Goal: Complete application form

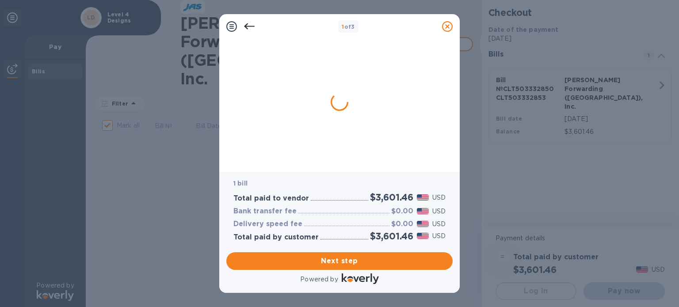
checkbox input "false"
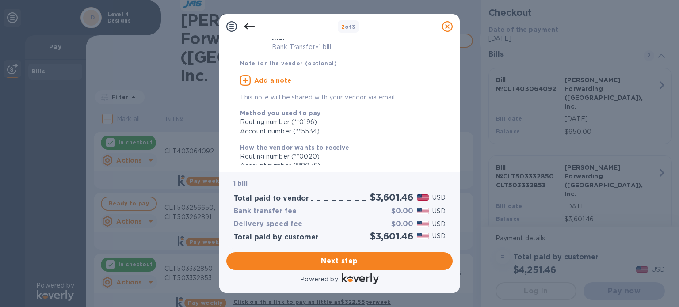
scroll to position [133, 0]
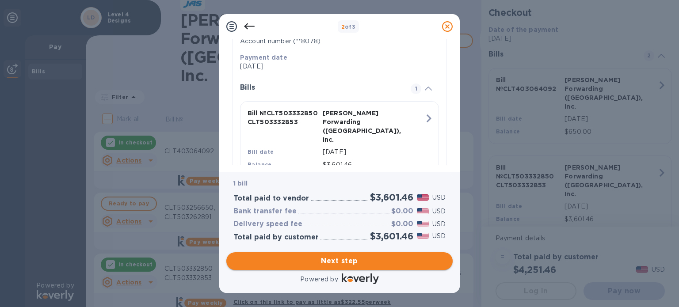
click at [341, 263] on span "Next step" at bounding box center [339, 261] width 212 height 11
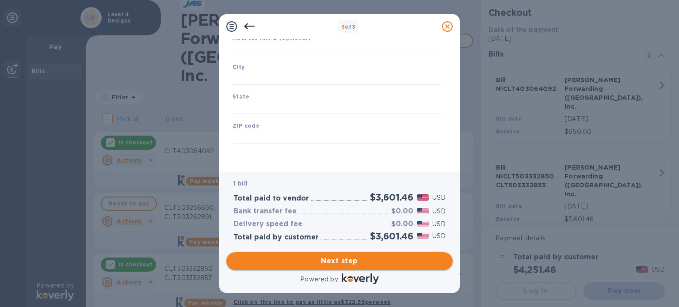
type input "[GEOGRAPHIC_DATA]"
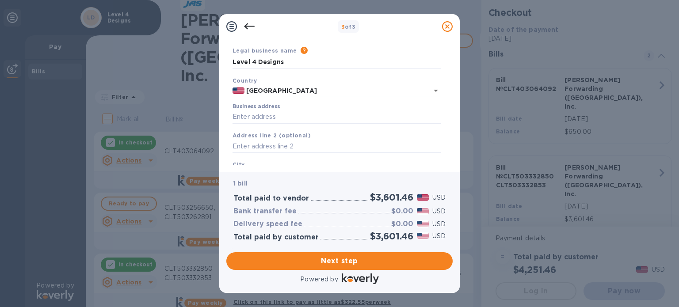
scroll to position [0, 0]
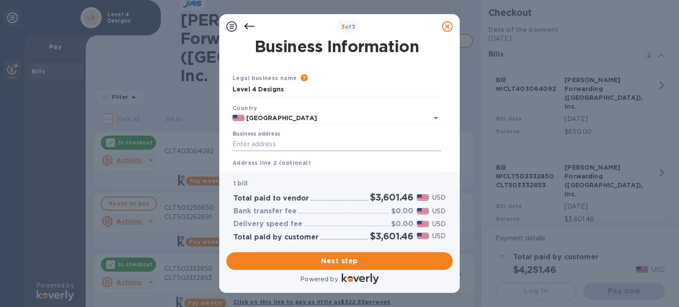
click at [307, 141] on input "Business address" at bounding box center [336, 144] width 209 height 13
type input "[STREET_ADDRESS][PERSON_NAME]"
click at [289, 166] on div "Business Information Legal business name Please provide the legal name that app…" at bounding box center [339, 105] width 240 height 133
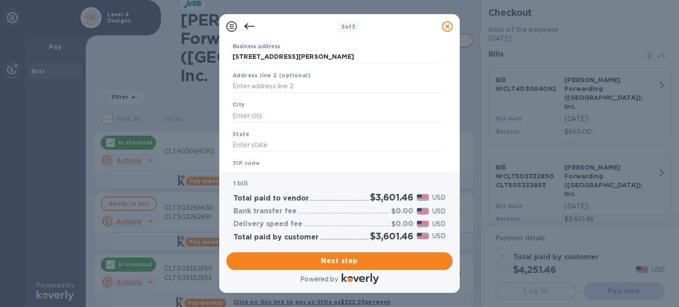
scroll to position [88, 0]
click at [283, 84] on input "text" at bounding box center [336, 85] width 209 height 13
type input "Suite 103"
click button "Save" at bounding box center [0, 0] width 0 height 0
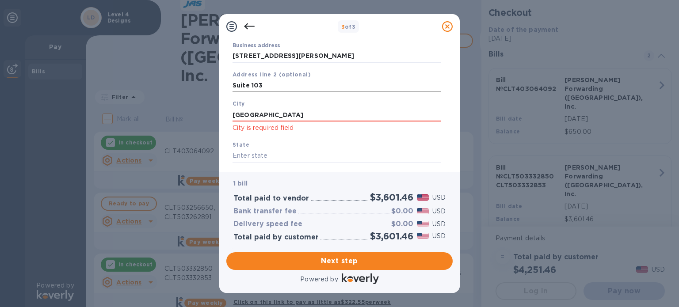
type input "[GEOGRAPHIC_DATA]"
type input "NC"
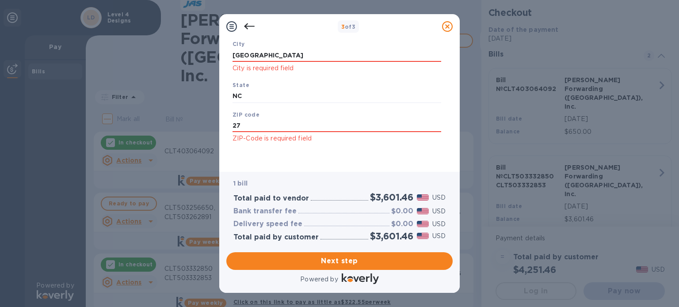
type input "2"
type input "27409"
click at [293, 127] on input "27409" at bounding box center [336, 125] width 209 height 13
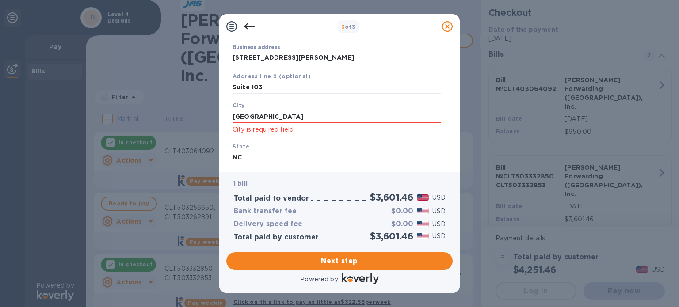
scroll to position [88, 0]
click at [307, 60] on input "[STREET_ADDRESS][PERSON_NAME]" at bounding box center [336, 55] width 209 height 13
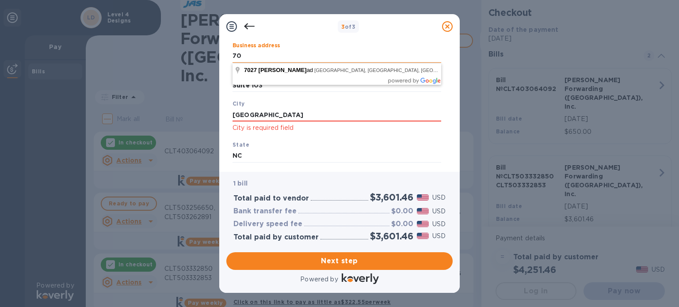
type input "7"
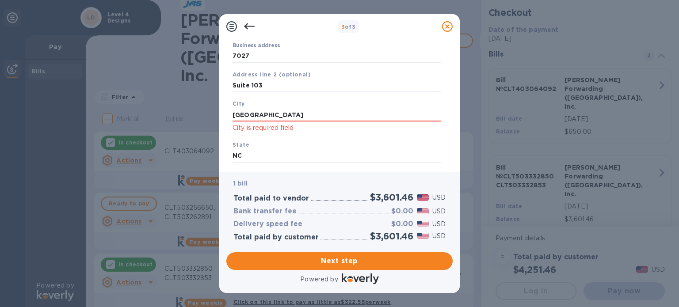
type input "[STREET_ADDRESS][PERSON_NAME]"
click at [280, 112] on input "[GEOGRAPHIC_DATA]" at bounding box center [336, 114] width 209 height 13
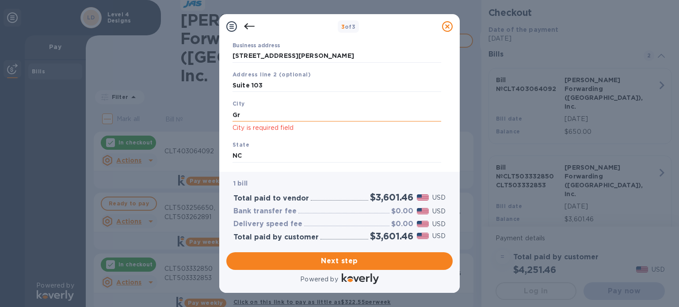
type input "G"
type input "[GEOGRAPHIC_DATA]"
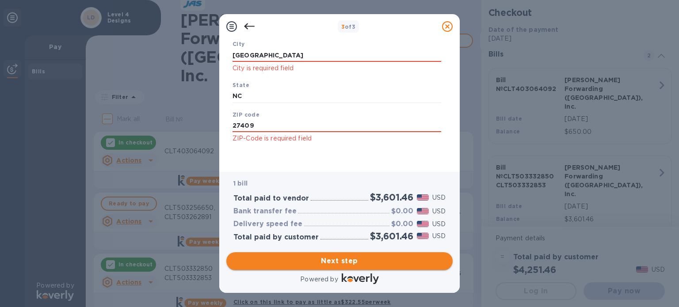
click at [350, 260] on span "Next step" at bounding box center [339, 261] width 212 height 11
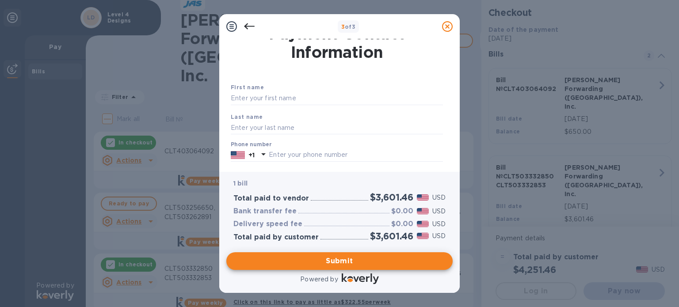
scroll to position [0, 0]
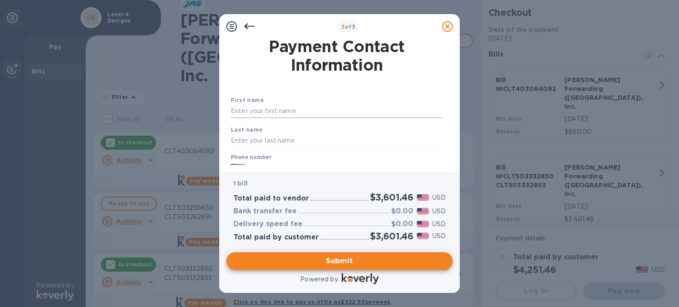
click at [305, 111] on input "text" at bounding box center [337, 111] width 212 height 13
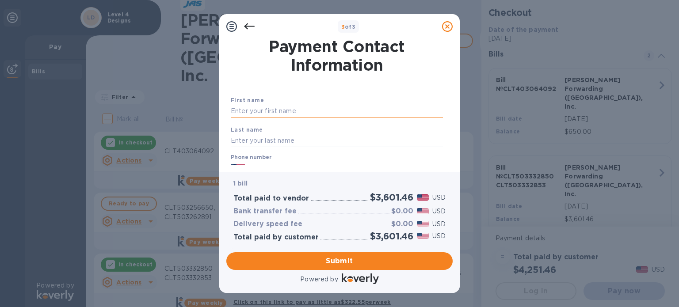
type input "[PERSON_NAME]"
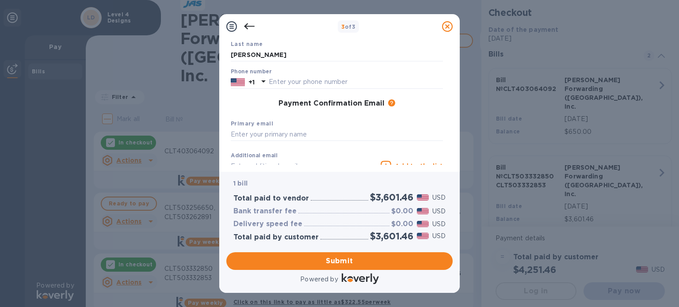
scroll to position [88, 0]
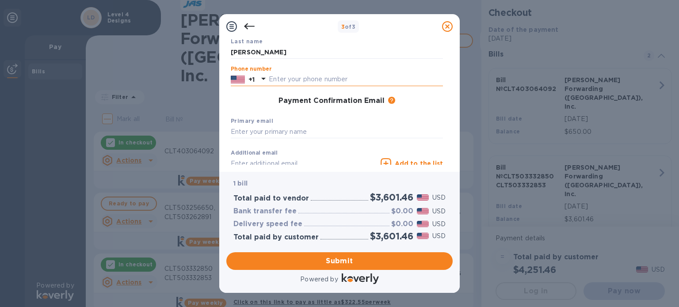
click at [309, 83] on input "text" at bounding box center [356, 79] width 174 height 13
type input "3367810498"
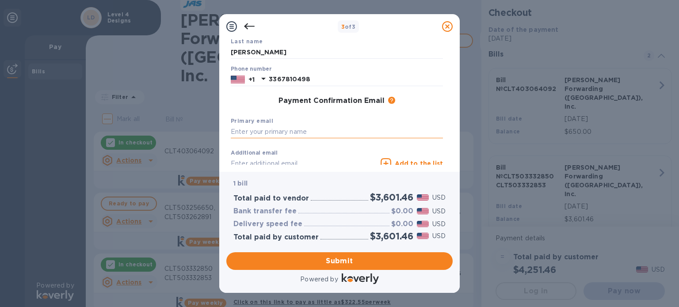
click at [295, 134] on input "text" at bounding box center [337, 131] width 212 height 13
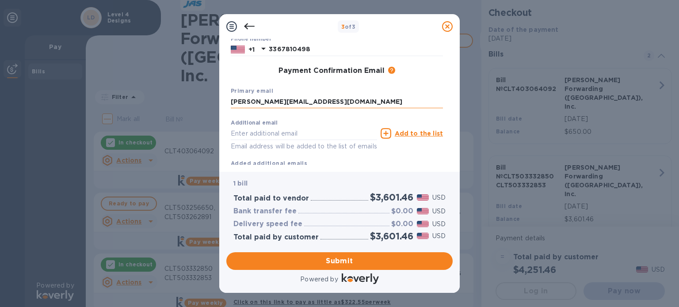
scroll to position [147, 0]
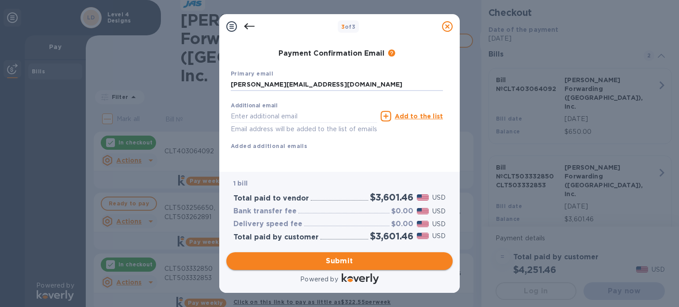
type input "[PERSON_NAME][EMAIL_ADDRESS][DOMAIN_NAME]"
click at [315, 259] on span "Submit" at bounding box center [339, 261] width 212 height 11
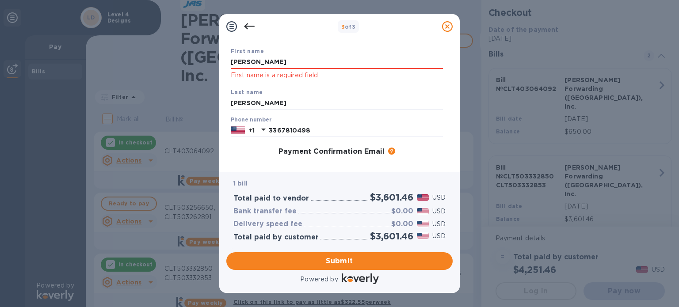
scroll to position [0, 0]
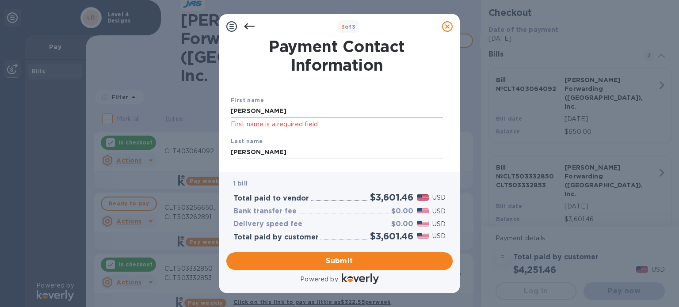
click at [284, 111] on input "[PERSON_NAME]" at bounding box center [337, 111] width 212 height 13
click at [331, 263] on span "Submit" at bounding box center [339, 261] width 212 height 11
click at [289, 111] on input "[PERSON_NAME]" at bounding box center [337, 111] width 212 height 13
type input "[PERSON_NAME]"
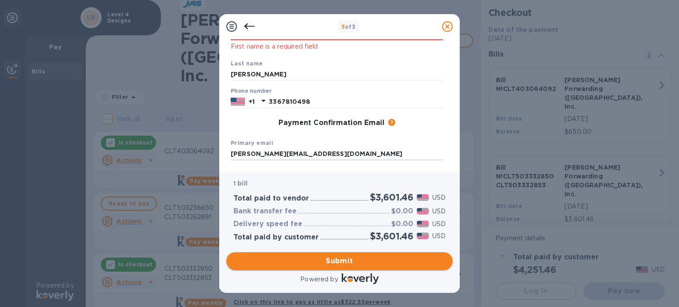
click at [346, 263] on span "Submit" at bounding box center [339, 261] width 212 height 11
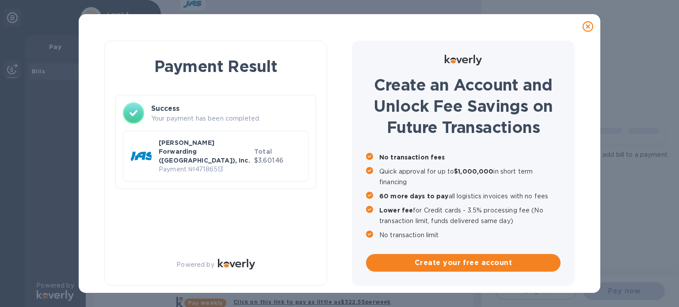
scroll to position [0, 0]
click at [591, 23] on icon at bounding box center [587, 26] width 11 height 11
